Goal: Task Accomplishment & Management: Manage account settings

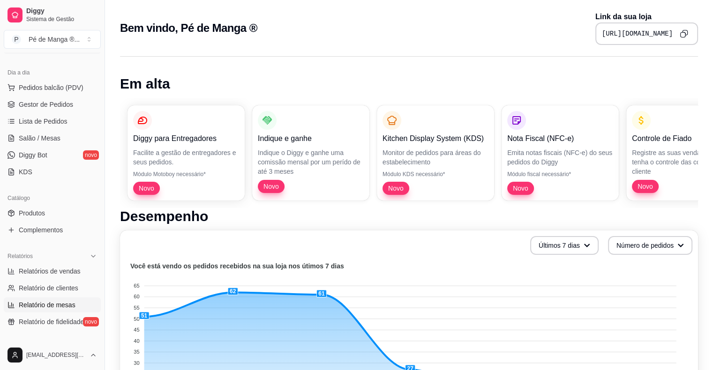
scroll to position [187, 0]
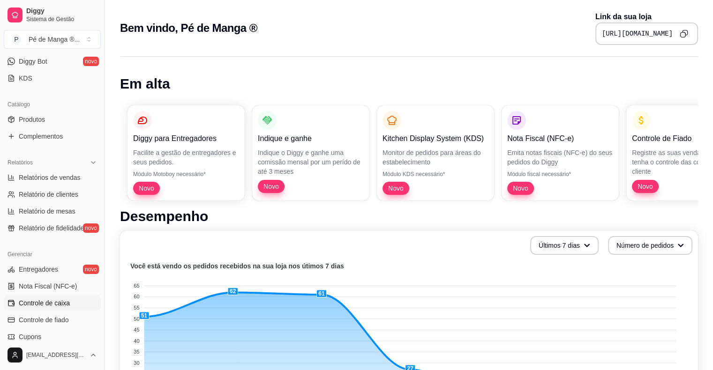
click at [64, 303] on span "Controle de caixa" at bounding box center [44, 302] width 51 height 9
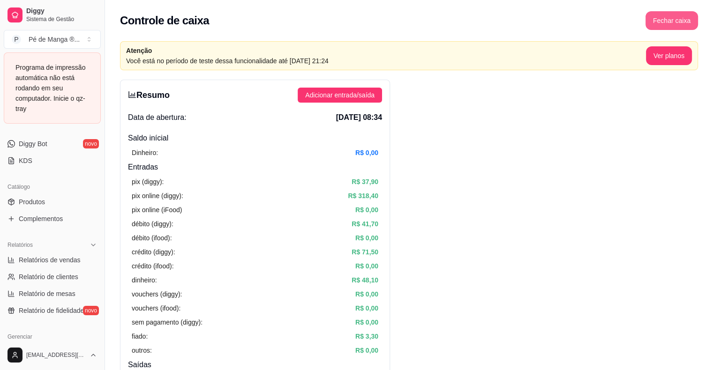
click at [486, 27] on button "Fechar caixa" at bounding box center [671, 20] width 52 height 19
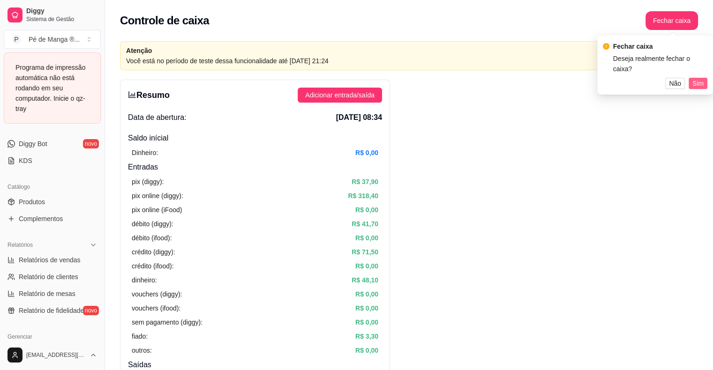
click at [486, 80] on span "Sim" at bounding box center [697, 83] width 11 height 10
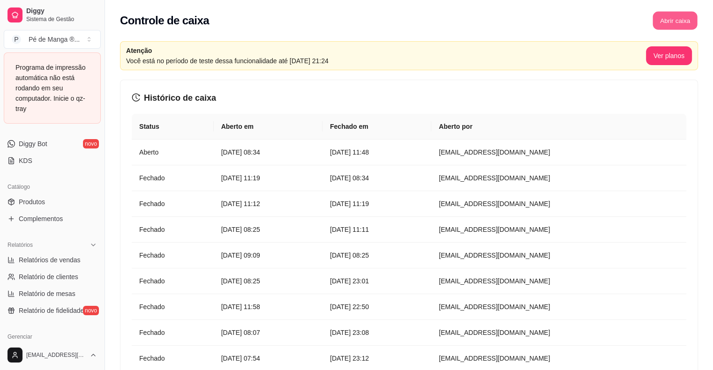
click at [486, 24] on button "Abrir caixa" at bounding box center [674, 21] width 45 height 18
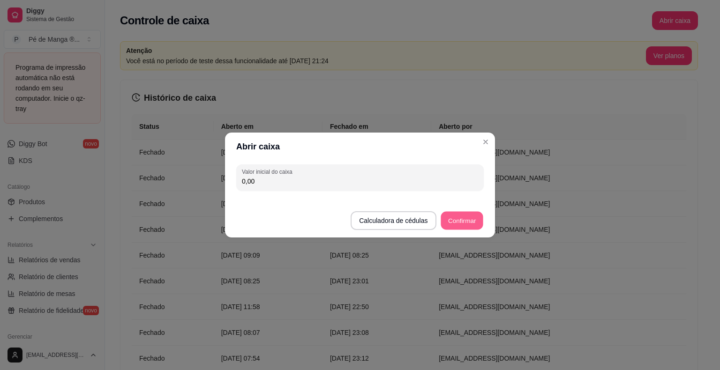
click at [457, 218] on button "Confirmar" at bounding box center [461, 221] width 43 height 18
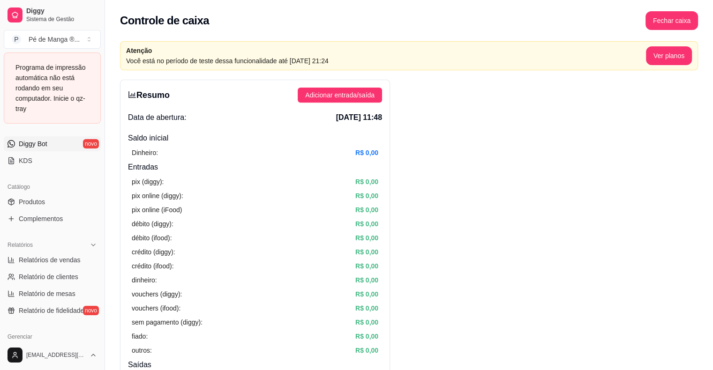
click at [59, 141] on link "Diggy Bot novo" at bounding box center [52, 143] width 97 height 15
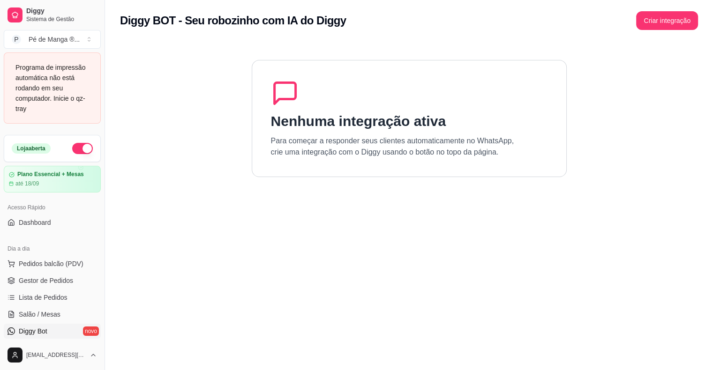
click at [31, 208] on div "Acesso Rápido" at bounding box center [52, 207] width 97 height 15
click at [34, 224] on span "Dashboard" at bounding box center [35, 222] width 32 height 9
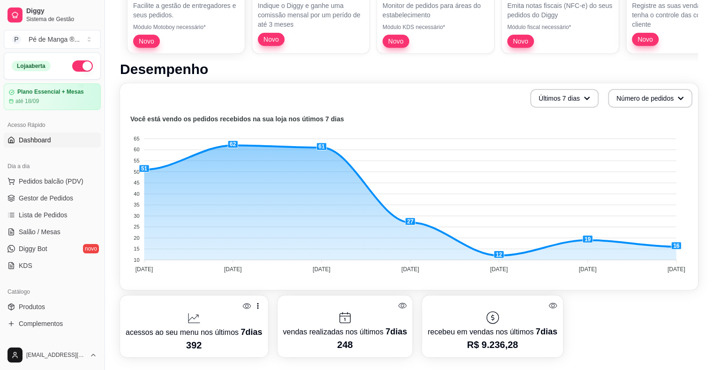
scroll to position [141, 0]
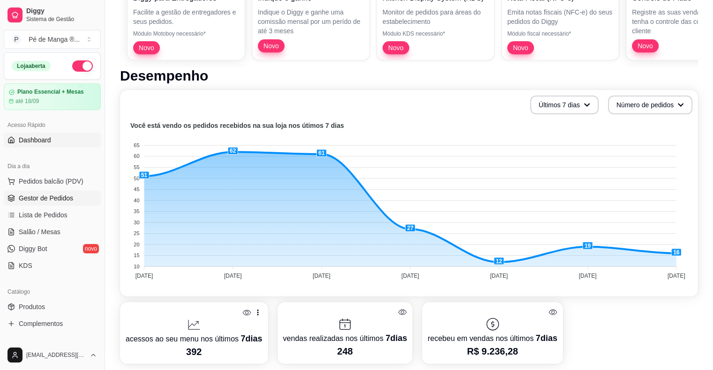
click at [62, 201] on span "Gestor de Pedidos" at bounding box center [46, 198] width 54 height 9
